Goal: Information Seeking & Learning: Learn about a topic

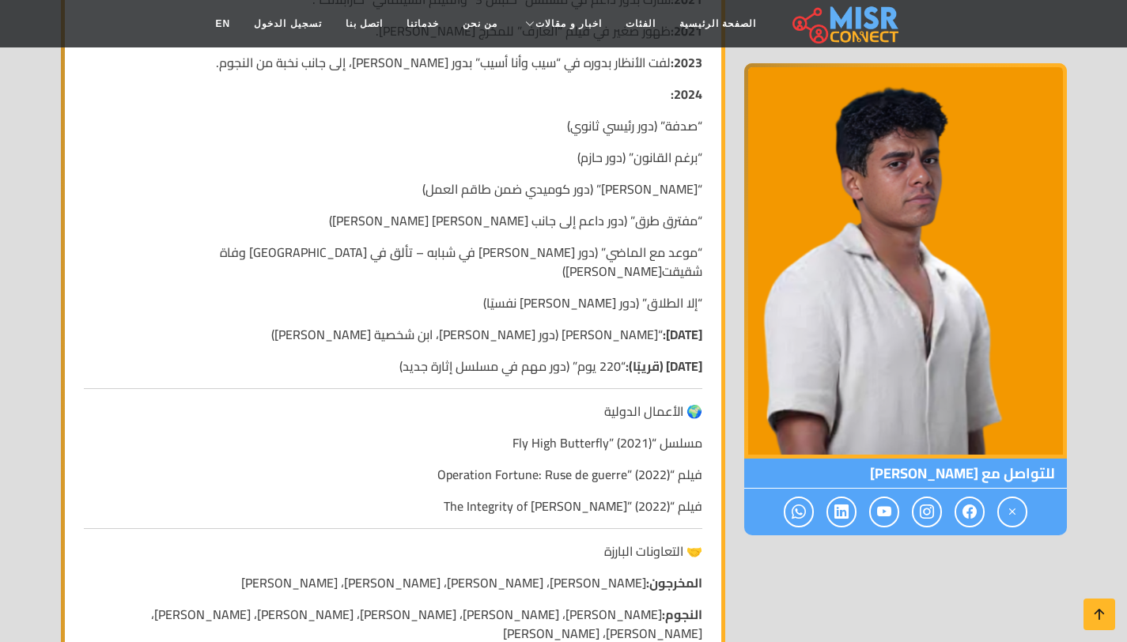
scroll to position [993, 0]
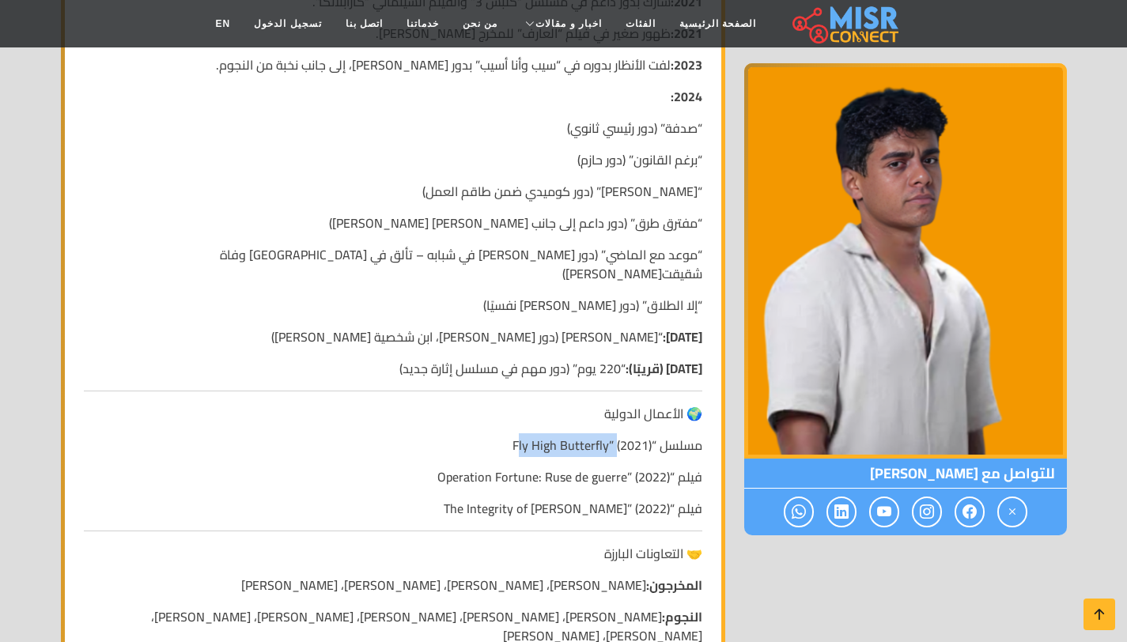
drag, startPoint x: 518, startPoint y: 425, endPoint x: 618, endPoint y: 424, distance: 99.7
click at [618, 436] on p "مسلسل “Fly High Butterfly” (2021)" at bounding box center [393, 445] width 619 height 19
drag, startPoint x: 512, startPoint y: 427, endPoint x: 537, endPoint y: 429, distance: 25.4
click at [537, 436] on p "مسلسل “Fly High Butterfly” (2021)" at bounding box center [393, 445] width 619 height 19
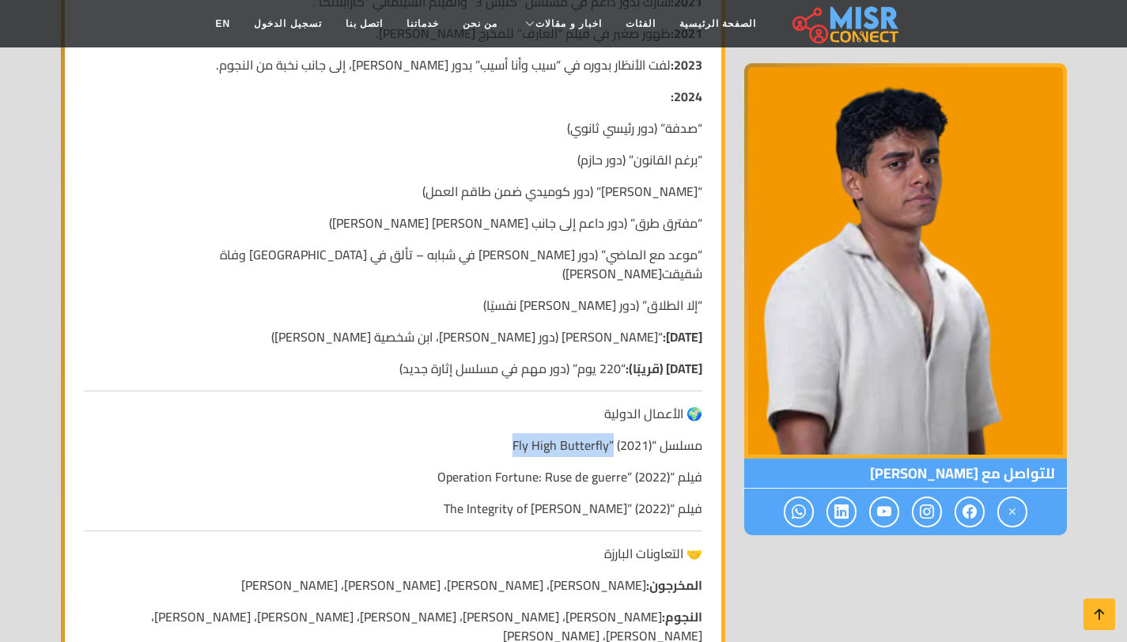
drag, startPoint x: 511, startPoint y: 427, endPoint x: 613, endPoint y: 432, distance: 102.1
click at [613, 436] on p "مسلسل “Fly High Butterfly” (2021)" at bounding box center [393, 445] width 619 height 19
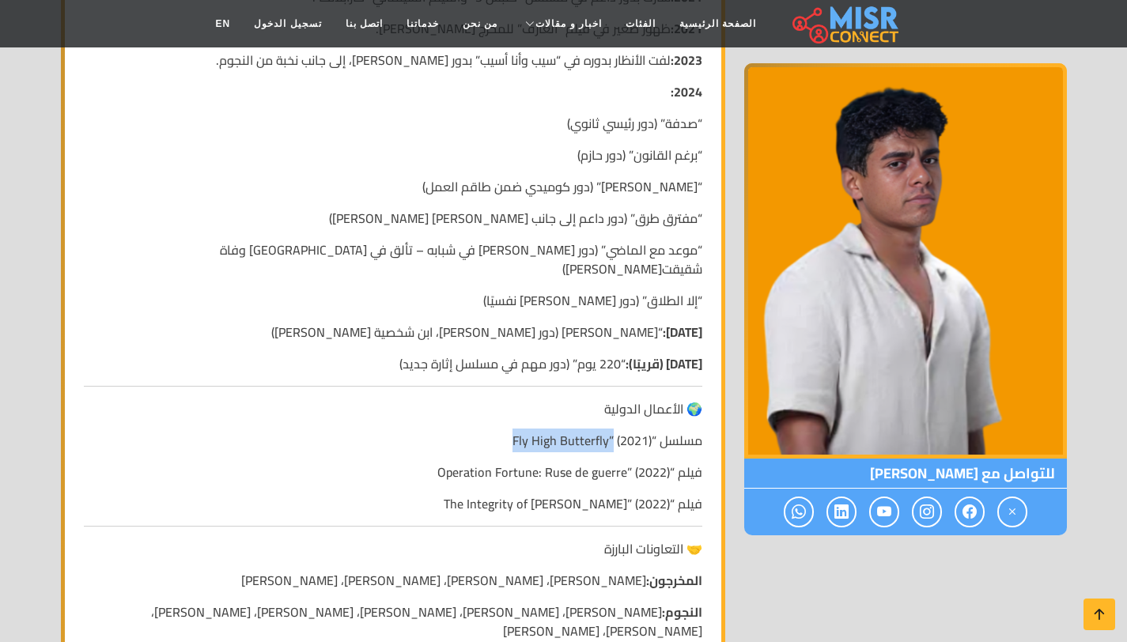
scroll to position [979, 0]
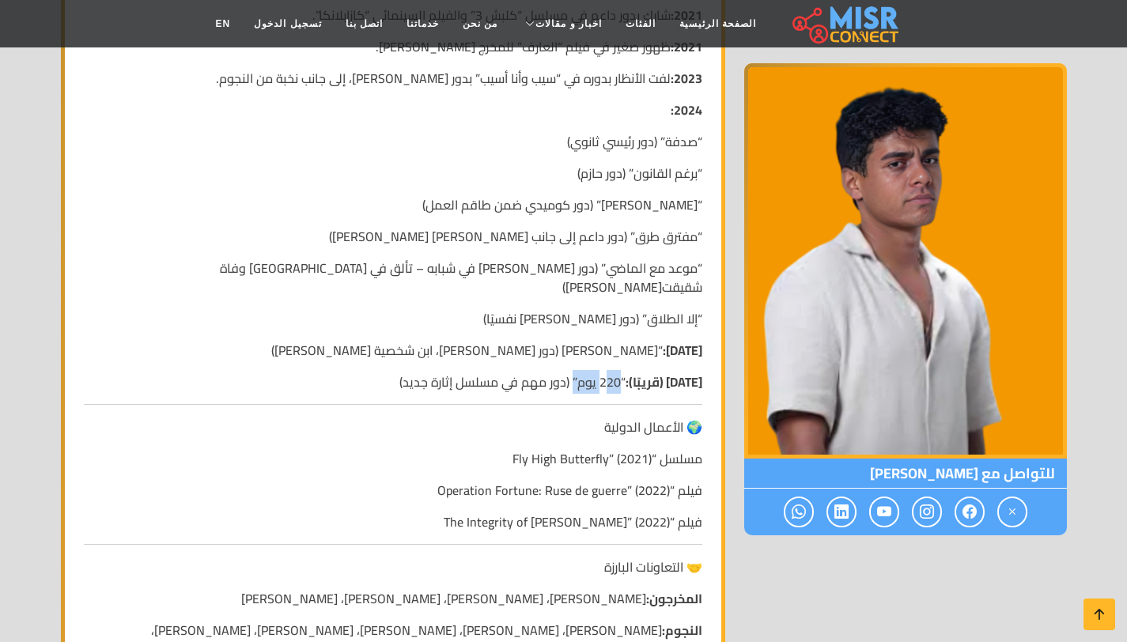
drag, startPoint x: 592, startPoint y: 365, endPoint x: 554, endPoint y: 363, distance: 38.8
click at [553, 373] on p "[DATE] (قريبًا): “220 يوم” (دور مهم في مسلسل إثارة جديد)" at bounding box center [393, 382] width 619 height 19
